Goal: Transaction & Acquisition: Purchase product/service

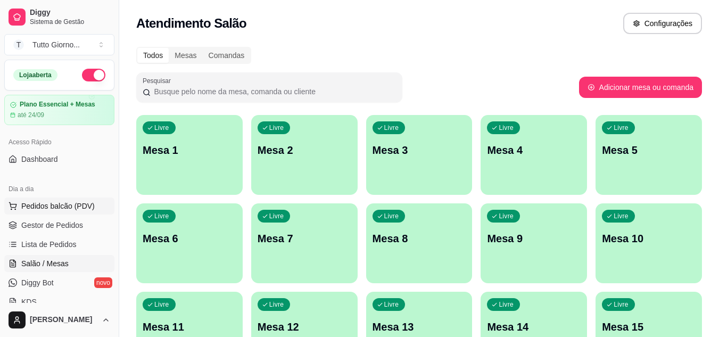
click at [64, 210] on span "Pedidos balcão (PDV)" at bounding box center [57, 206] width 73 height 11
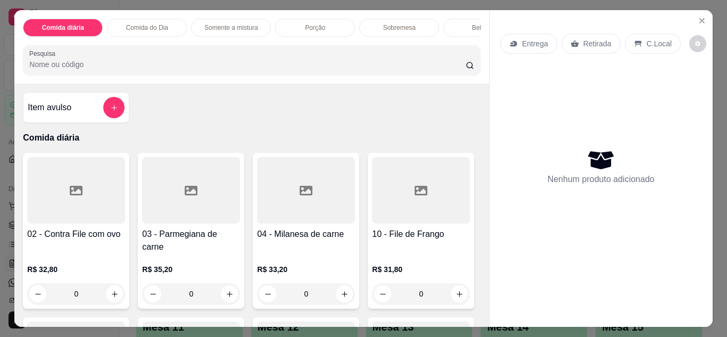
click at [531, 46] on div "Entrega" at bounding box center [528, 44] width 57 height 20
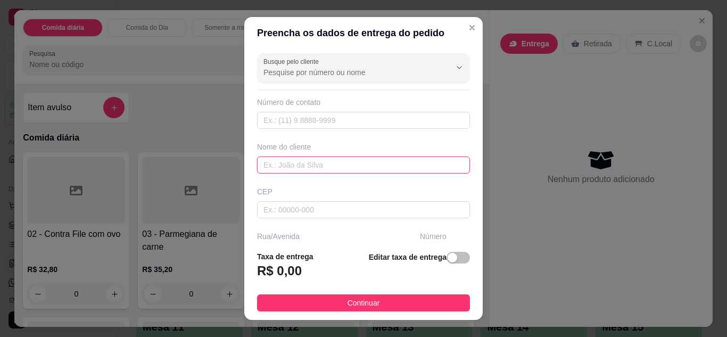
click at [364, 167] on input "text" at bounding box center [363, 164] width 213 height 17
type input "a"
type input "ANDRESSA CONTABILIDADE"
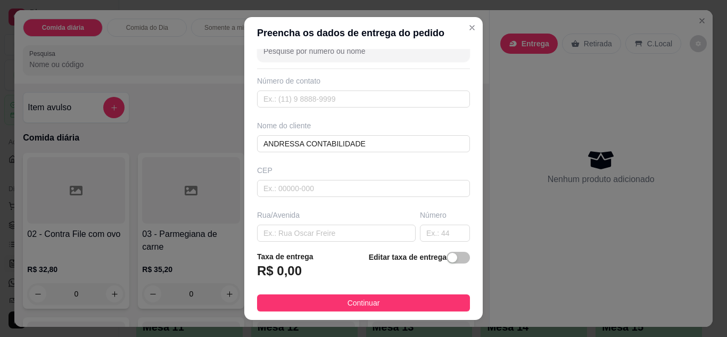
scroll to position [43, 0]
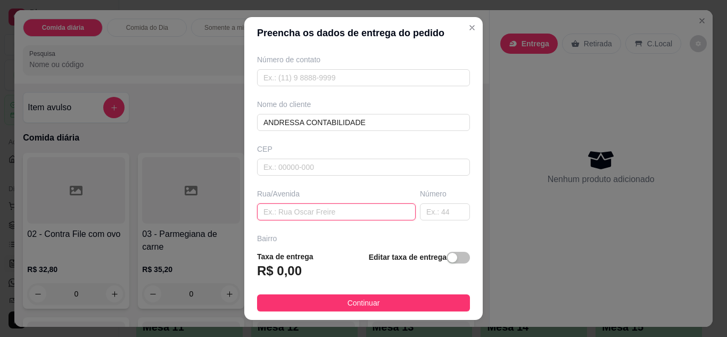
click at [349, 217] on input "text" at bounding box center [336, 211] width 159 height 17
type input "ALMIRANTE [PERSON_NAME]"
click at [423, 213] on input "text" at bounding box center [445, 211] width 50 height 17
type input "339"
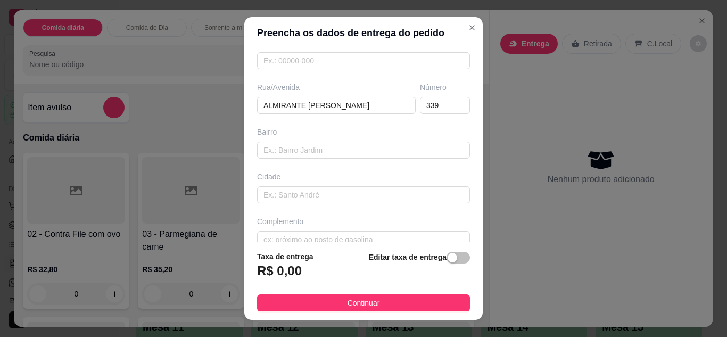
scroll to position [165, 0]
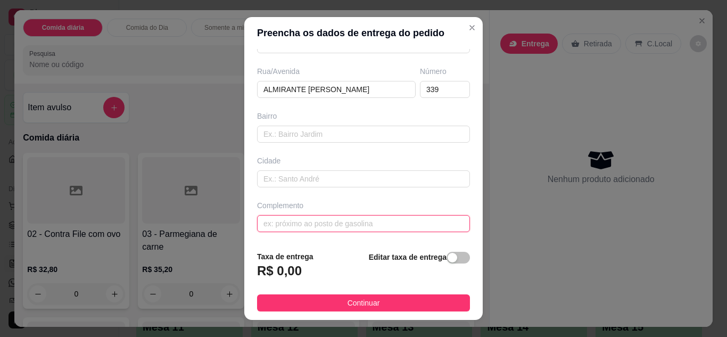
click at [400, 219] on input "text" at bounding box center [363, 223] width 213 height 17
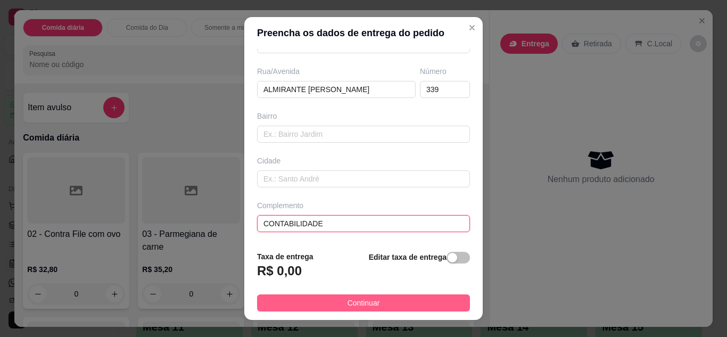
type input "CONTABILIDADE"
click at [386, 298] on button "Continuar" at bounding box center [363, 302] width 213 height 17
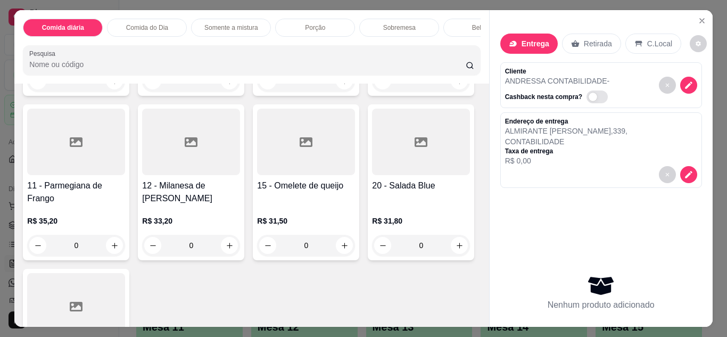
scroll to position [7, 0]
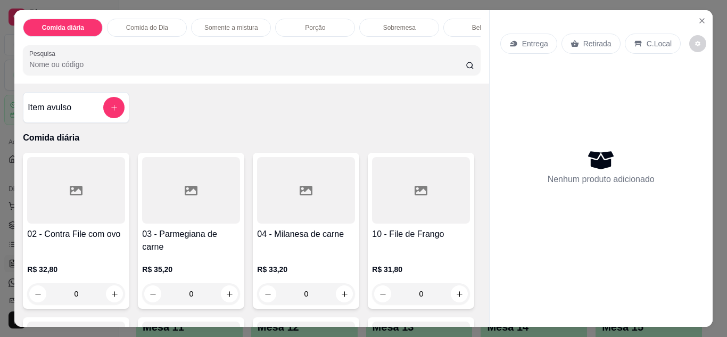
click at [108, 287] on div "0" at bounding box center [76, 293] width 98 height 21
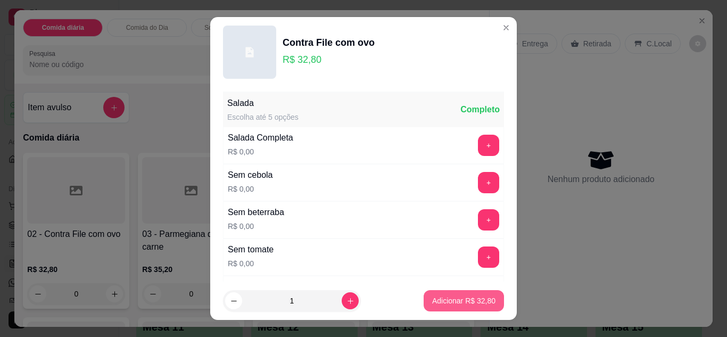
click at [447, 297] on p "Adicionar R$ 32,80" at bounding box center [463, 300] width 63 height 11
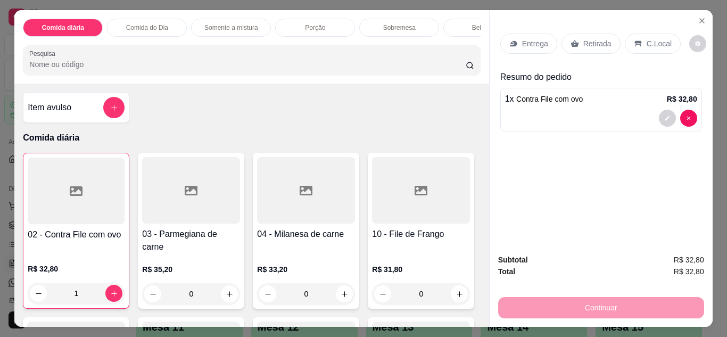
click at [597, 311] on div "Continuar" at bounding box center [601, 306] width 206 height 24
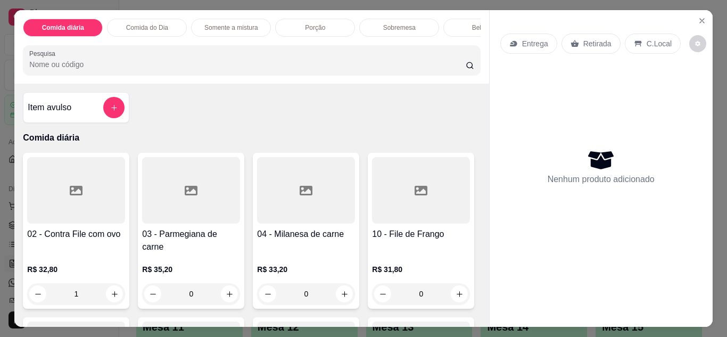
type input "0"
click at [523, 43] on p "Entrega" at bounding box center [535, 43] width 26 height 11
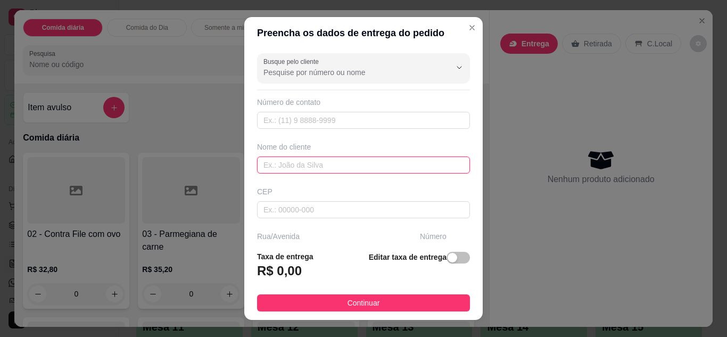
click at [327, 166] on input "text" at bounding box center [363, 164] width 213 height 17
type input "ANDRESSA CONTABILIDADE"
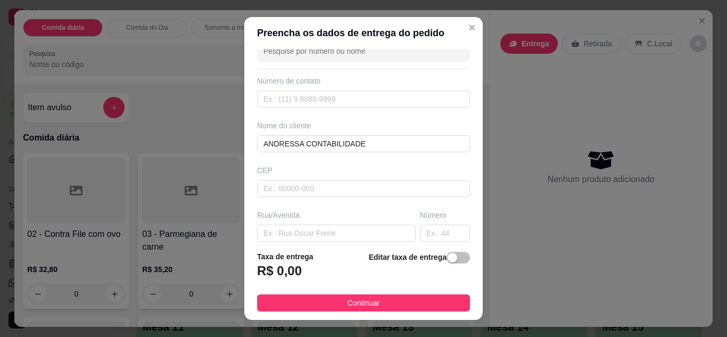
scroll to position [43, 0]
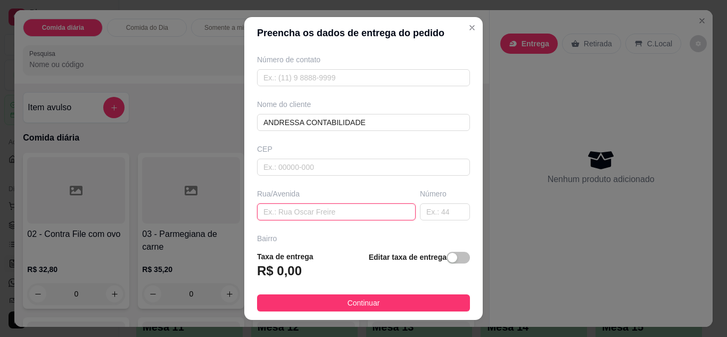
click at [374, 212] on input "text" at bounding box center [336, 211] width 159 height 17
type input "ALMIRANTE [PERSON_NAME]"
click at [440, 216] on input "text" at bounding box center [445, 211] width 50 height 17
type input "339"
click at [478, 232] on section "Preencha os dados de entrega do pedido Busque pelo cliente Número de contato No…" at bounding box center [363, 168] width 238 height 303
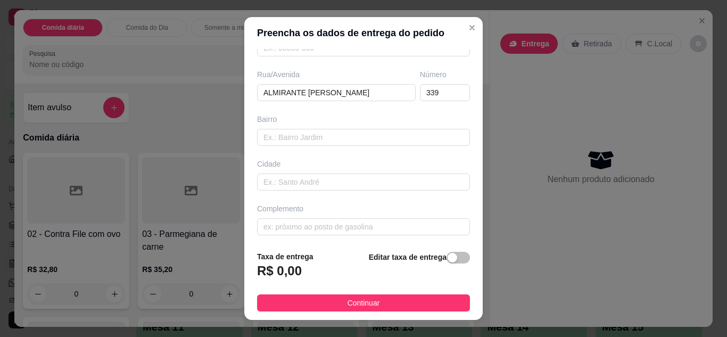
scroll to position [165, 0]
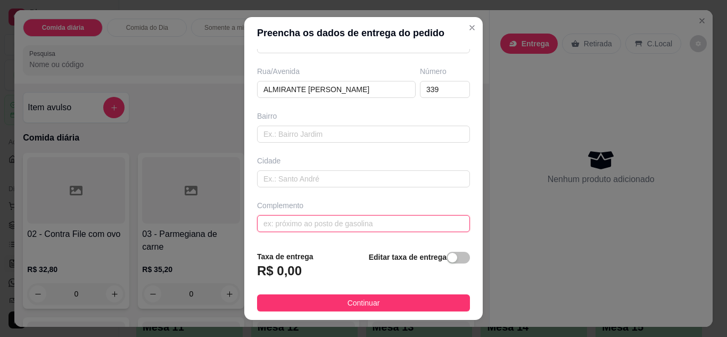
click at [377, 228] on input "text" at bounding box center [363, 223] width 213 height 17
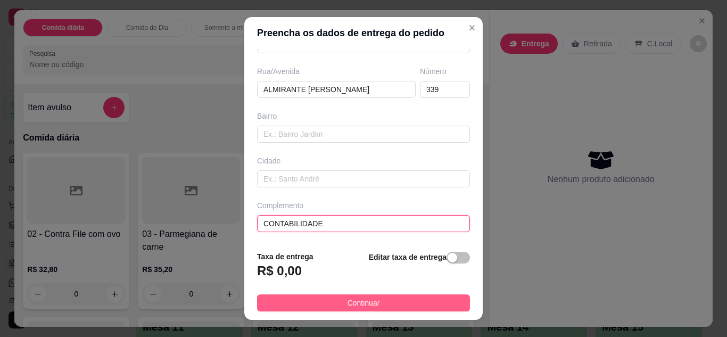
type input "CONTABILIDADE"
click at [353, 304] on span "Continuar" at bounding box center [363, 303] width 32 height 12
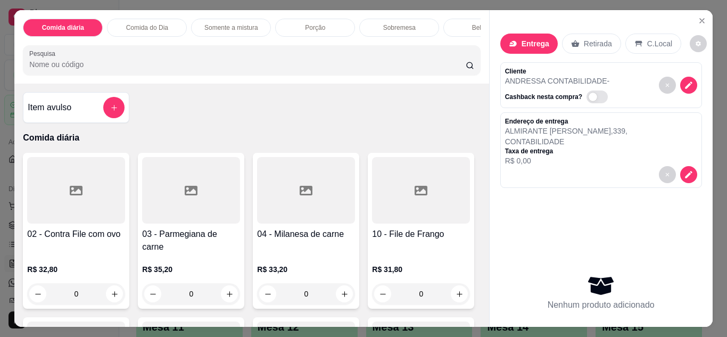
click at [109, 283] on div "0" at bounding box center [76, 293] width 98 height 21
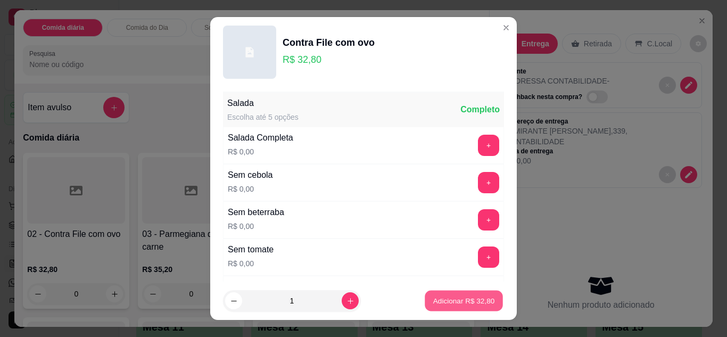
click at [445, 301] on p "Adicionar R$ 32,80" at bounding box center [464, 301] width 62 height 10
type input "1"
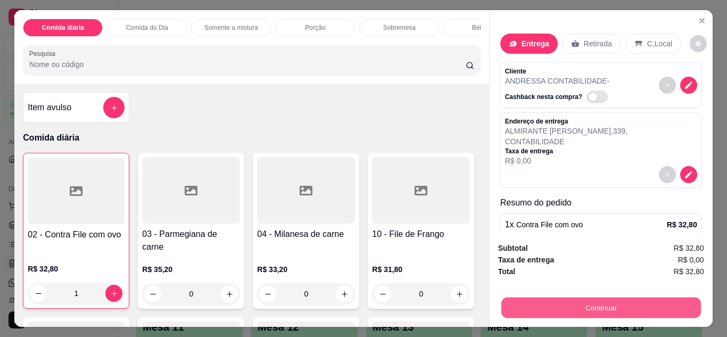
click at [592, 307] on button "Continuar" at bounding box center [600, 307] width 199 height 21
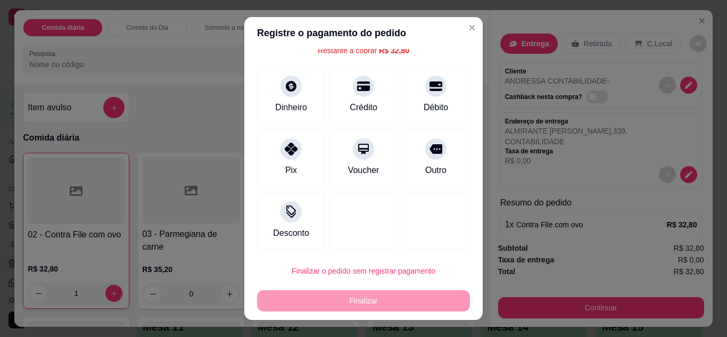
scroll to position [47, 0]
click at [286, 211] on icon at bounding box center [291, 210] width 11 height 7
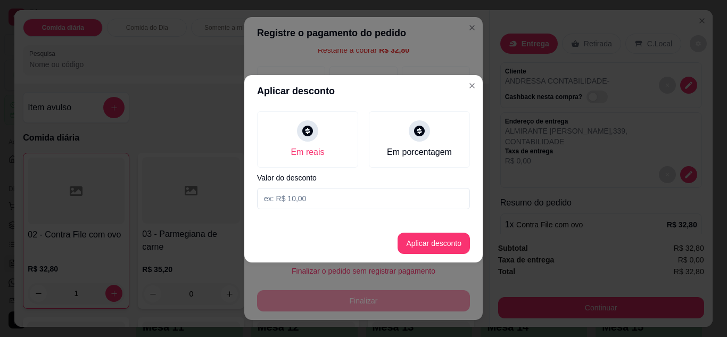
click at [295, 198] on input at bounding box center [363, 198] width 213 height 21
type input "1,00"
click at [445, 248] on button "Aplicar desconto" at bounding box center [434, 242] width 70 height 21
type input "R$ 31,80"
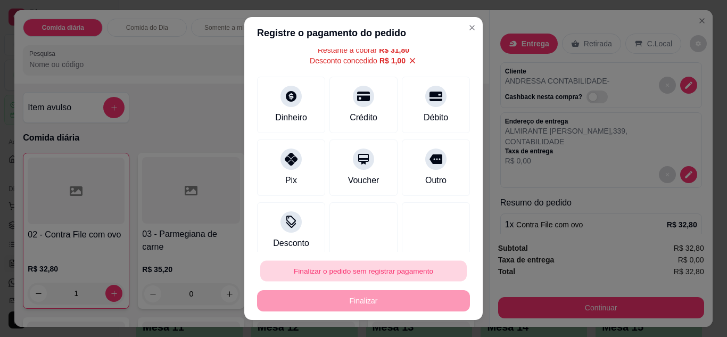
click at [405, 273] on button "Finalizar o pedido sem registrar pagamento" at bounding box center [363, 271] width 206 height 21
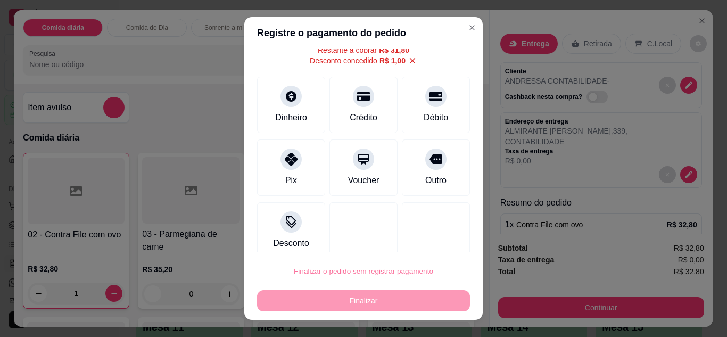
click at [425, 244] on button "Confirmar" at bounding box center [424, 240] width 38 height 16
type input "0"
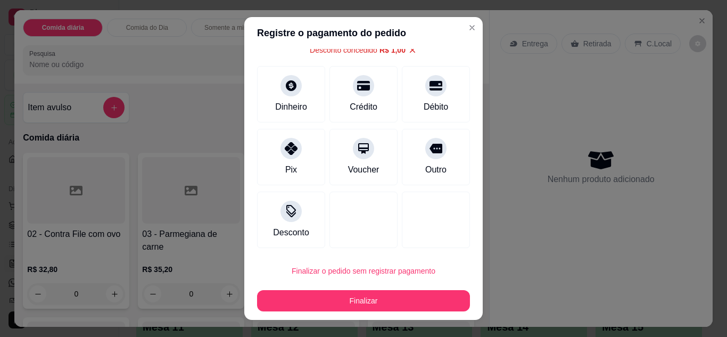
type input "-R$ 1,00"
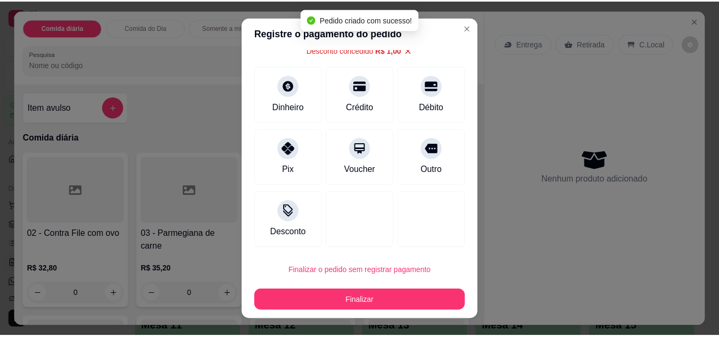
scroll to position [36, 0]
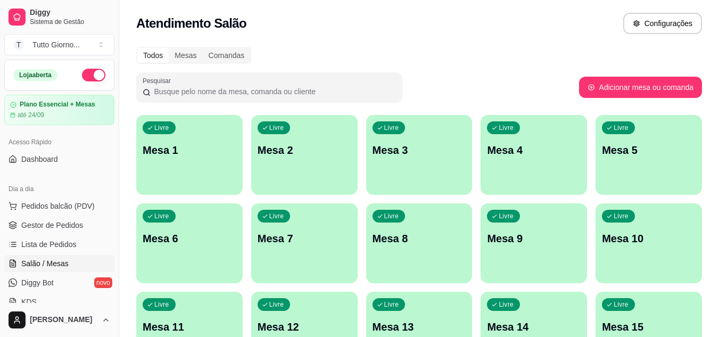
click at [580, 56] on div "Todos Mesas Comandas" at bounding box center [418, 55] width 565 height 17
